Goal: Find contact information: Find contact information

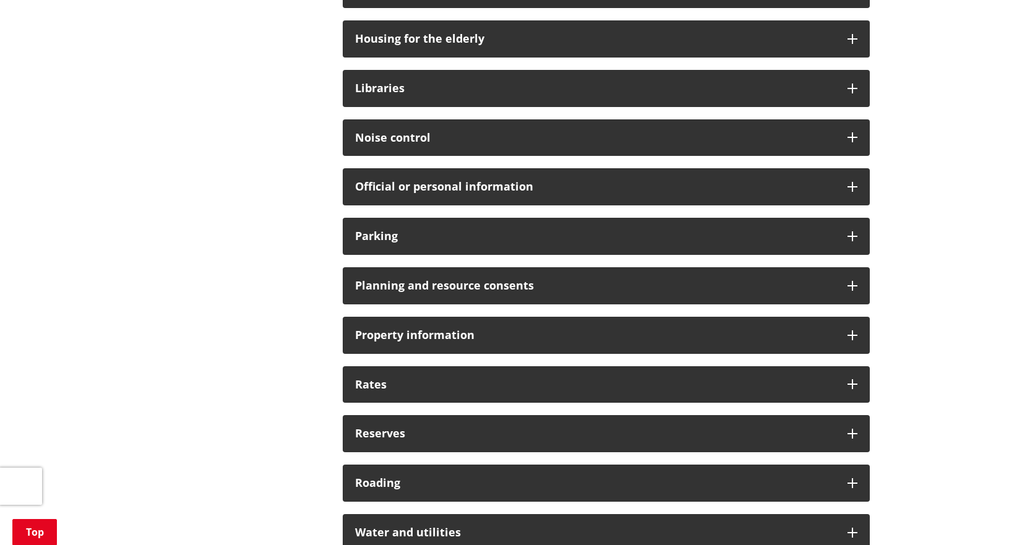
scroll to position [804, 0]
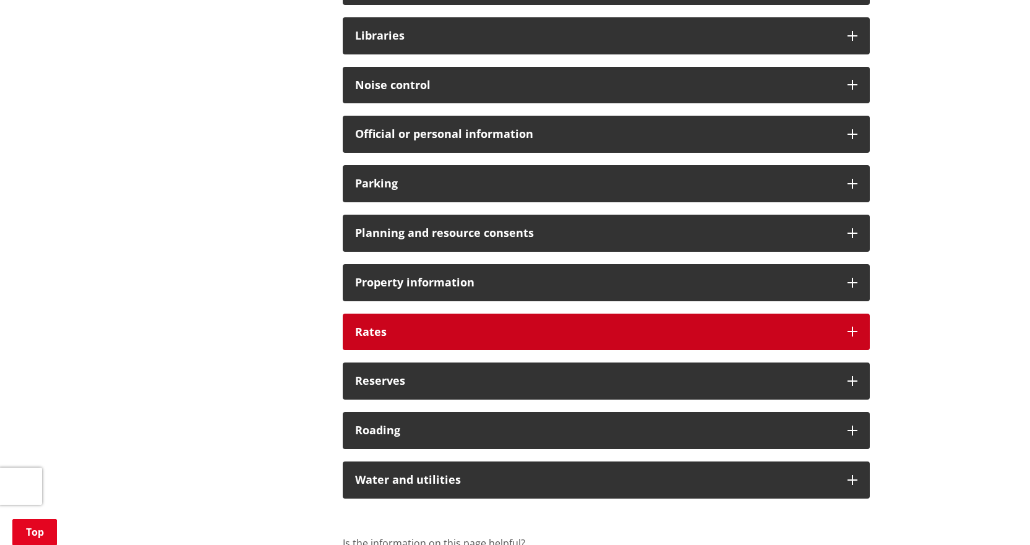
click at [461, 327] on h3 "Rates" at bounding box center [595, 332] width 480 height 12
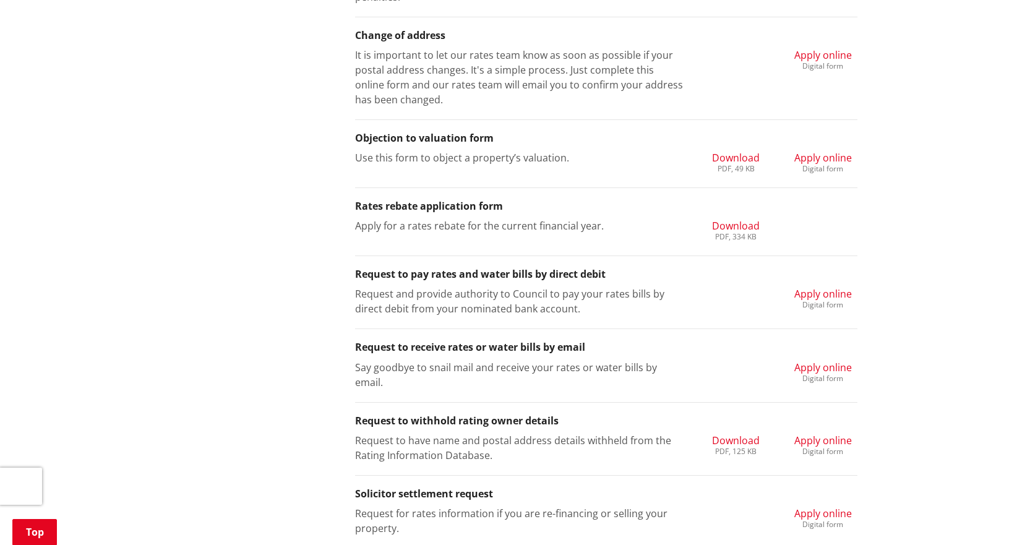
scroll to position [1422, 0]
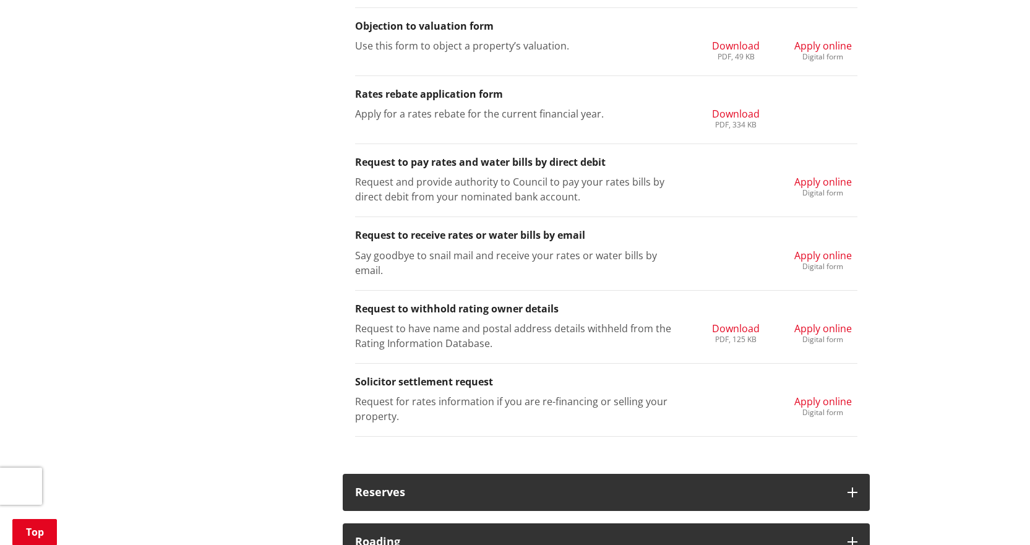
click at [820, 257] on span "Apply online" at bounding box center [823, 256] width 58 height 14
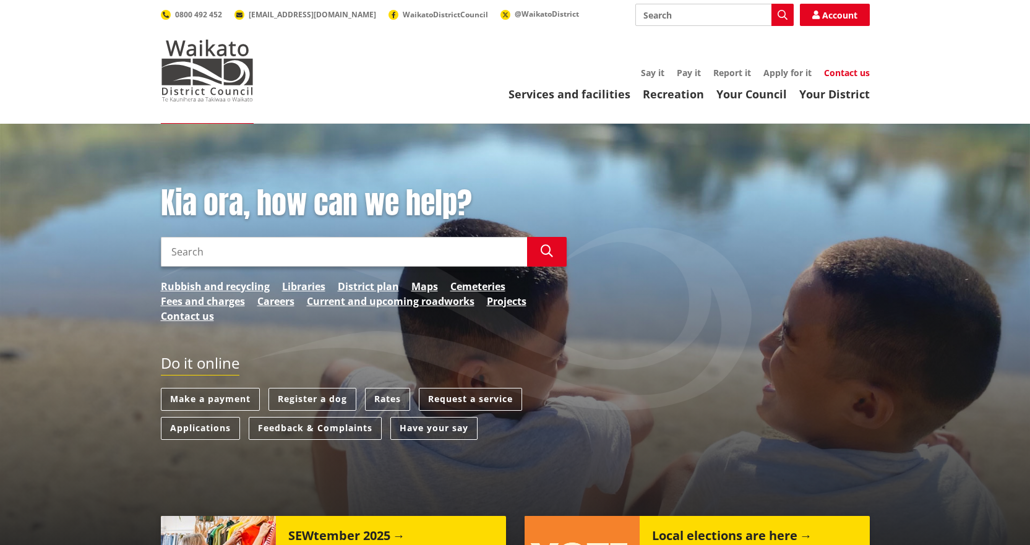
click at [838, 69] on link "Contact us" at bounding box center [847, 73] width 46 height 12
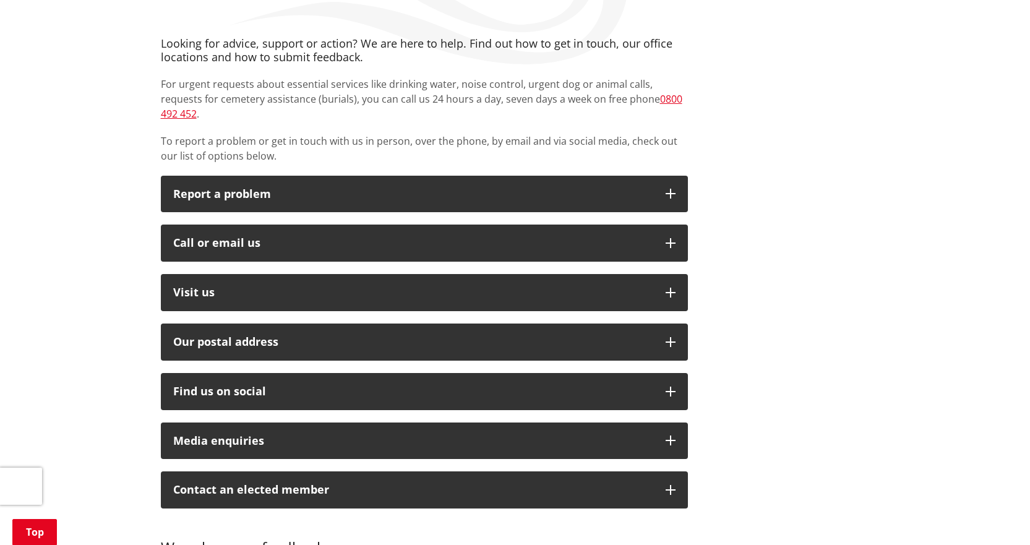
scroll to position [247, 0]
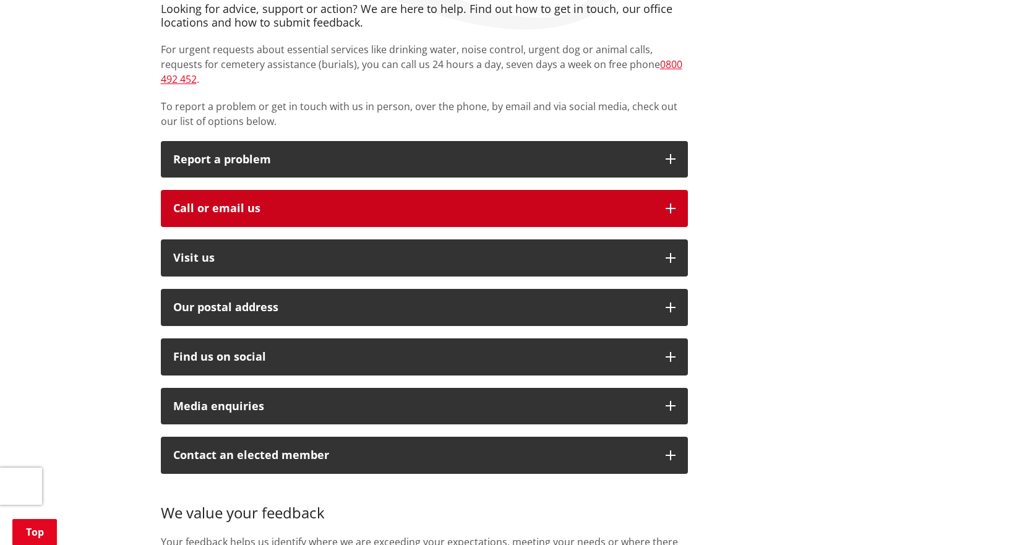
click at [560, 202] on div "Call or email us" at bounding box center [413, 208] width 480 height 12
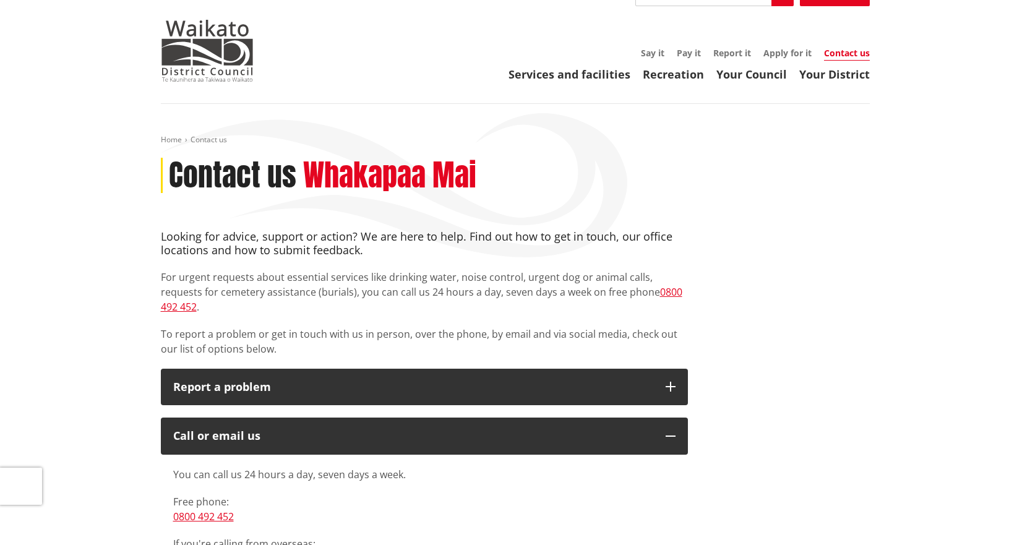
scroll to position [0, 0]
